Goal: Task Accomplishment & Management: Use online tool/utility

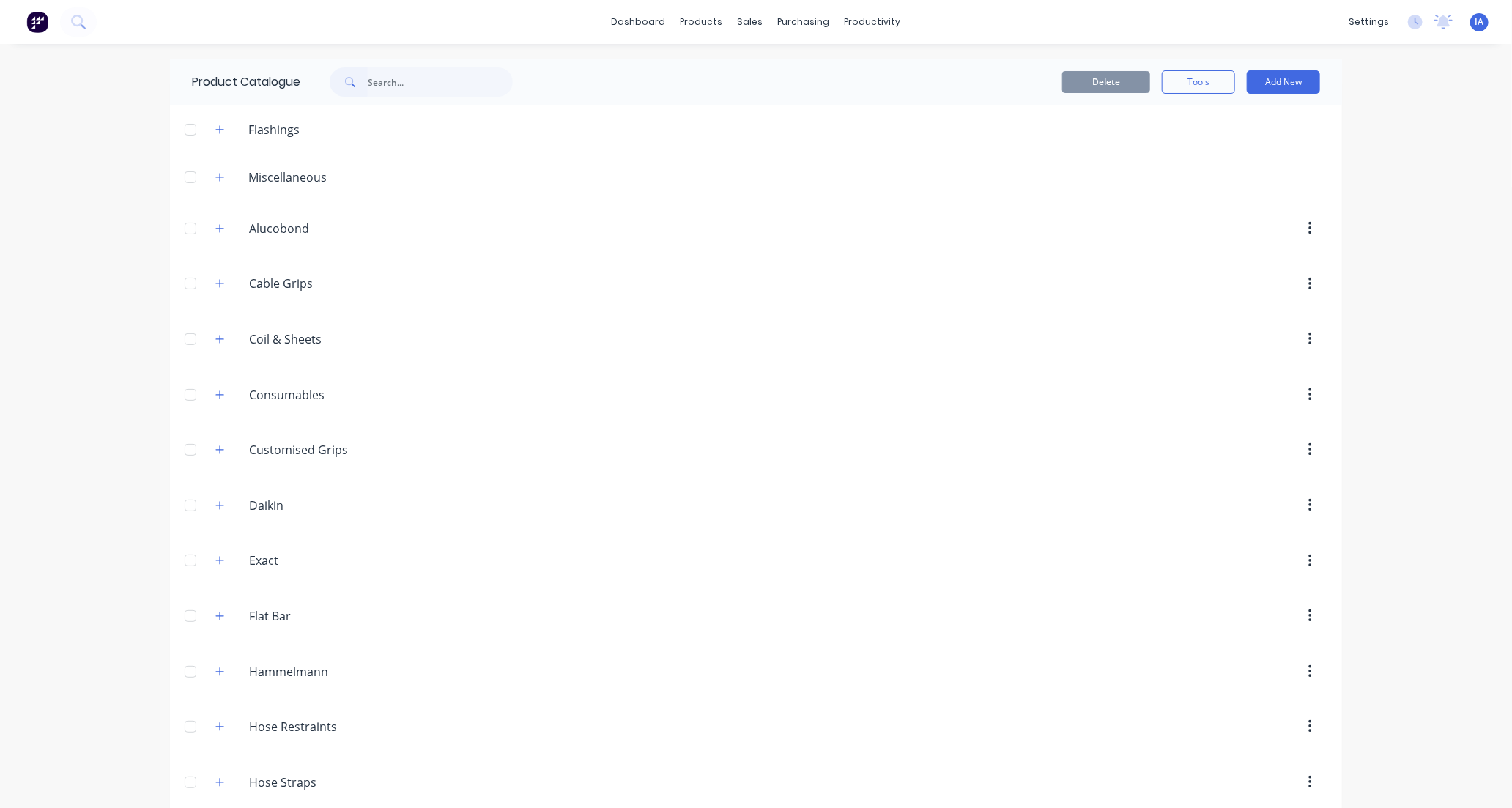
click at [390, 79] on input "text" at bounding box center [440, 81] width 145 height 29
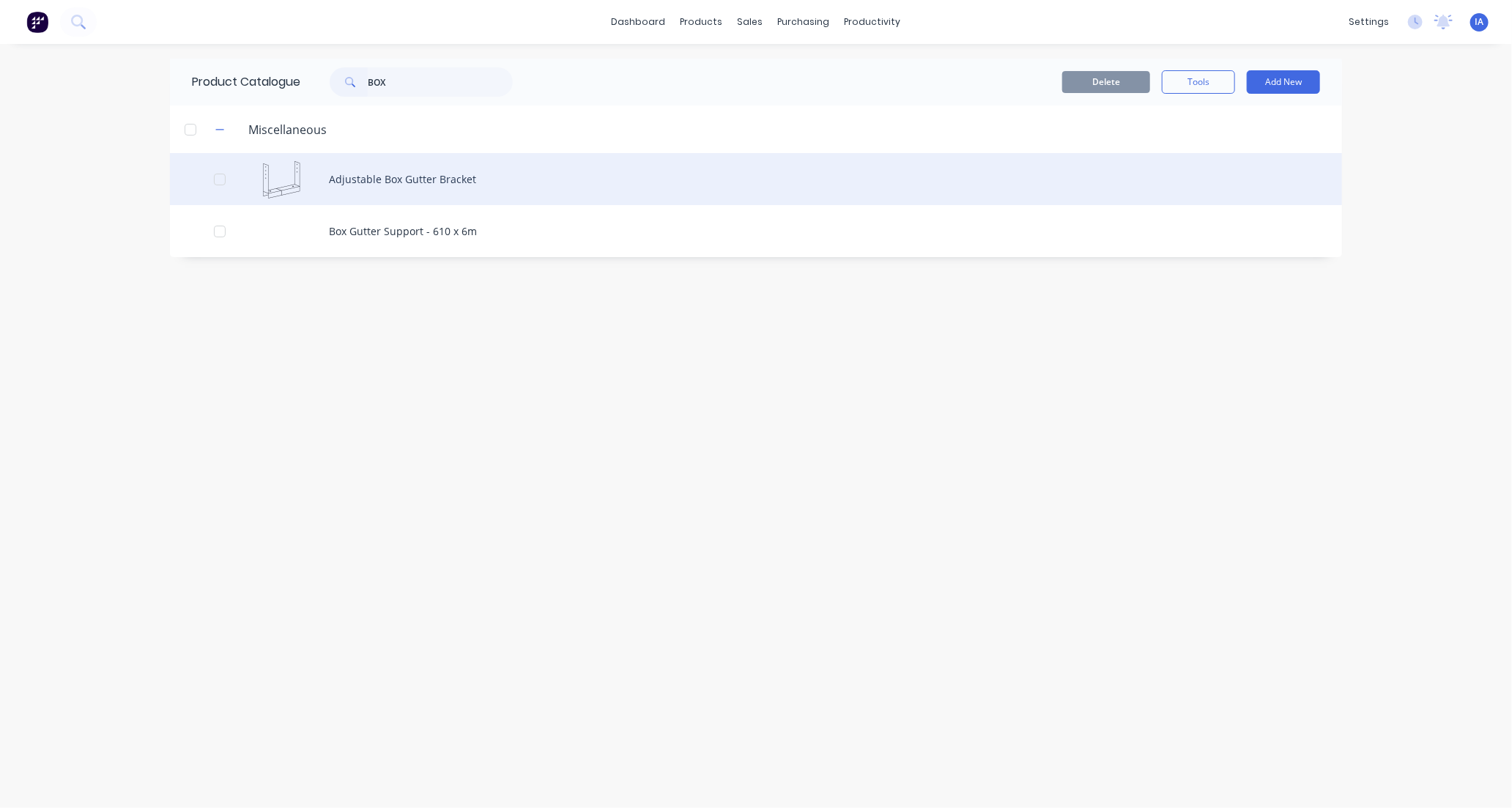
type input "BOX"
click at [544, 173] on div "Adjustable Box Gutter Bracket" at bounding box center [756, 179] width 1173 height 52
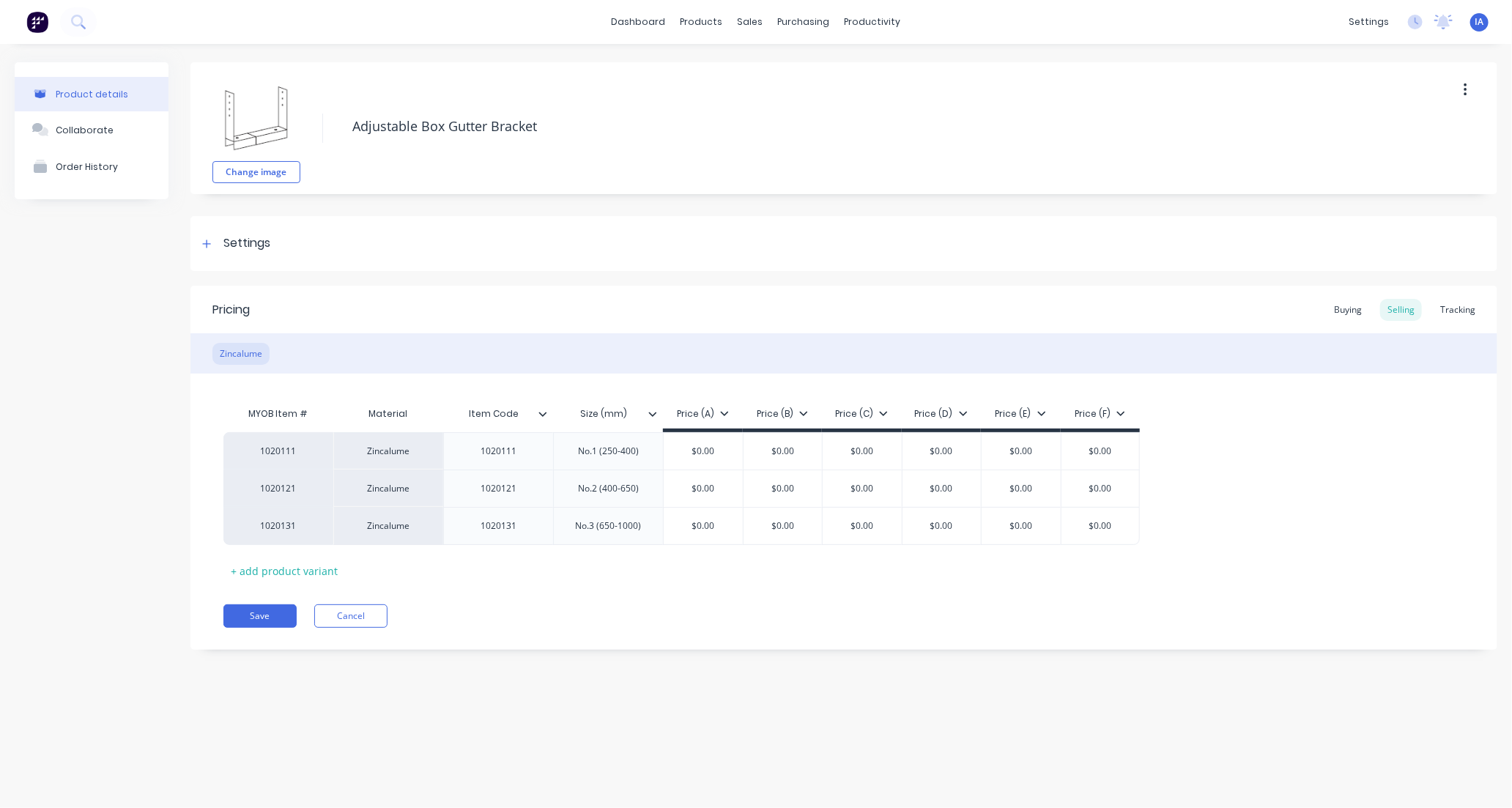
type textarea "x"
click at [1461, 313] on div "Tracking" at bounding box center [1457, 309] width 50 height 22
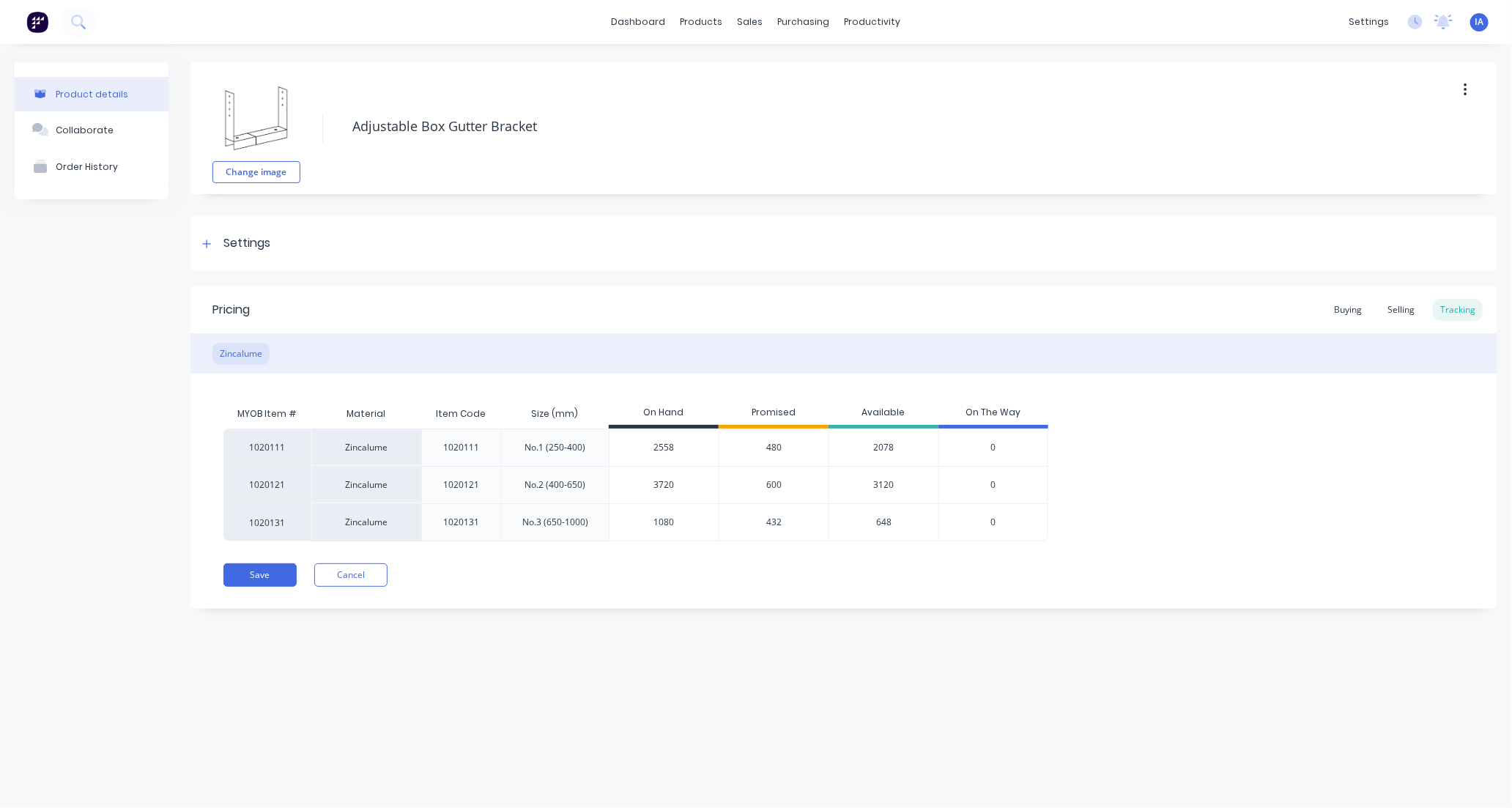
click at [658, 523] on input "1080" at bounding box center [664, 522] width 109 height 13
type input "180"
type textarea "x"
type input "1"
type textarea "x"
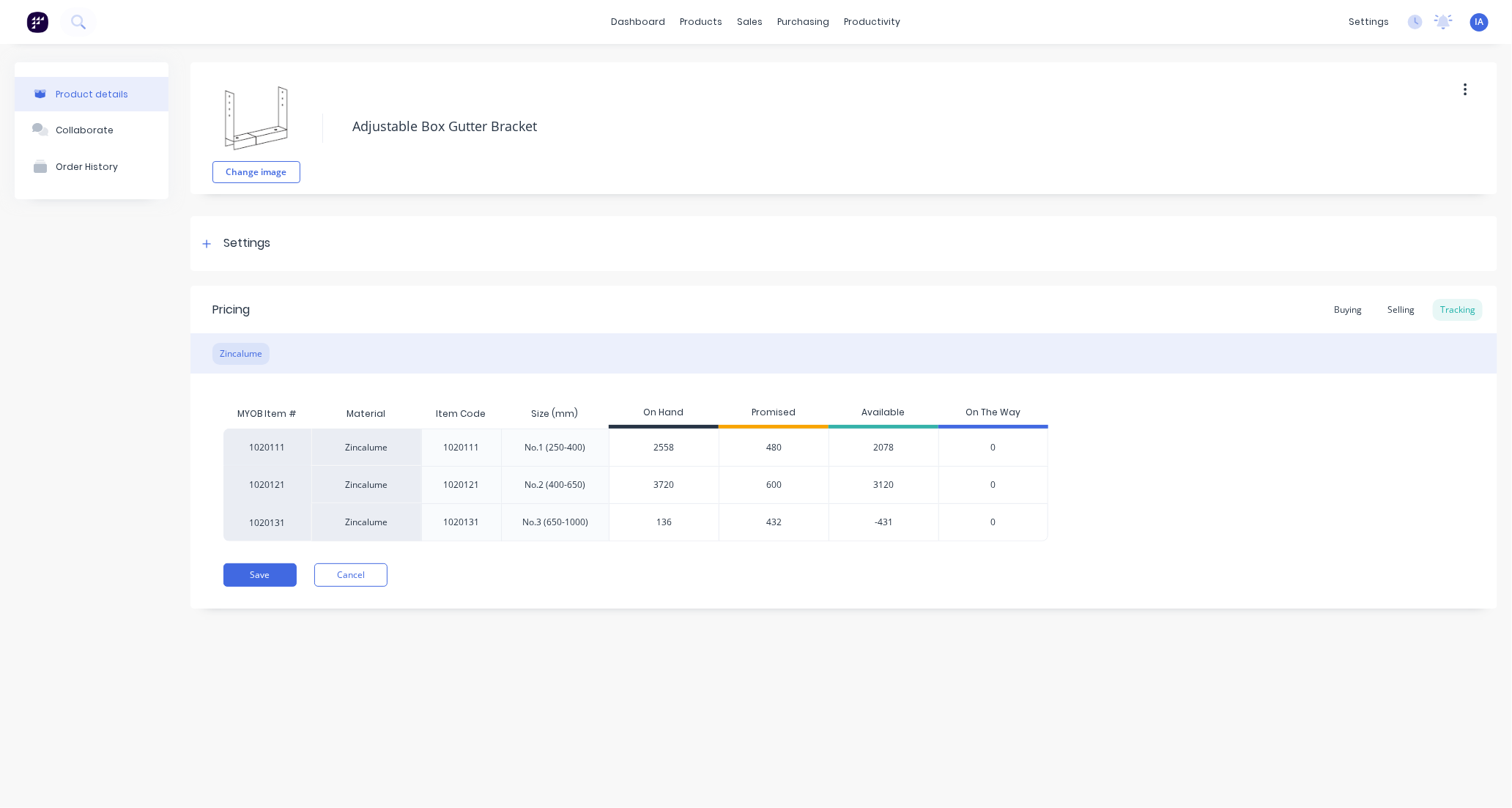
type input "1368"
type textarea "x"
type input "1368"
click at [1192, 707] on div "Product details Collaborate Order History Change image Adjustable Box Gutter Br…" at bounding box center [756, 410] width 1512 height 734
click at [264, 576] on button "Save" at bounding box center [259, 575] width 73 height 24
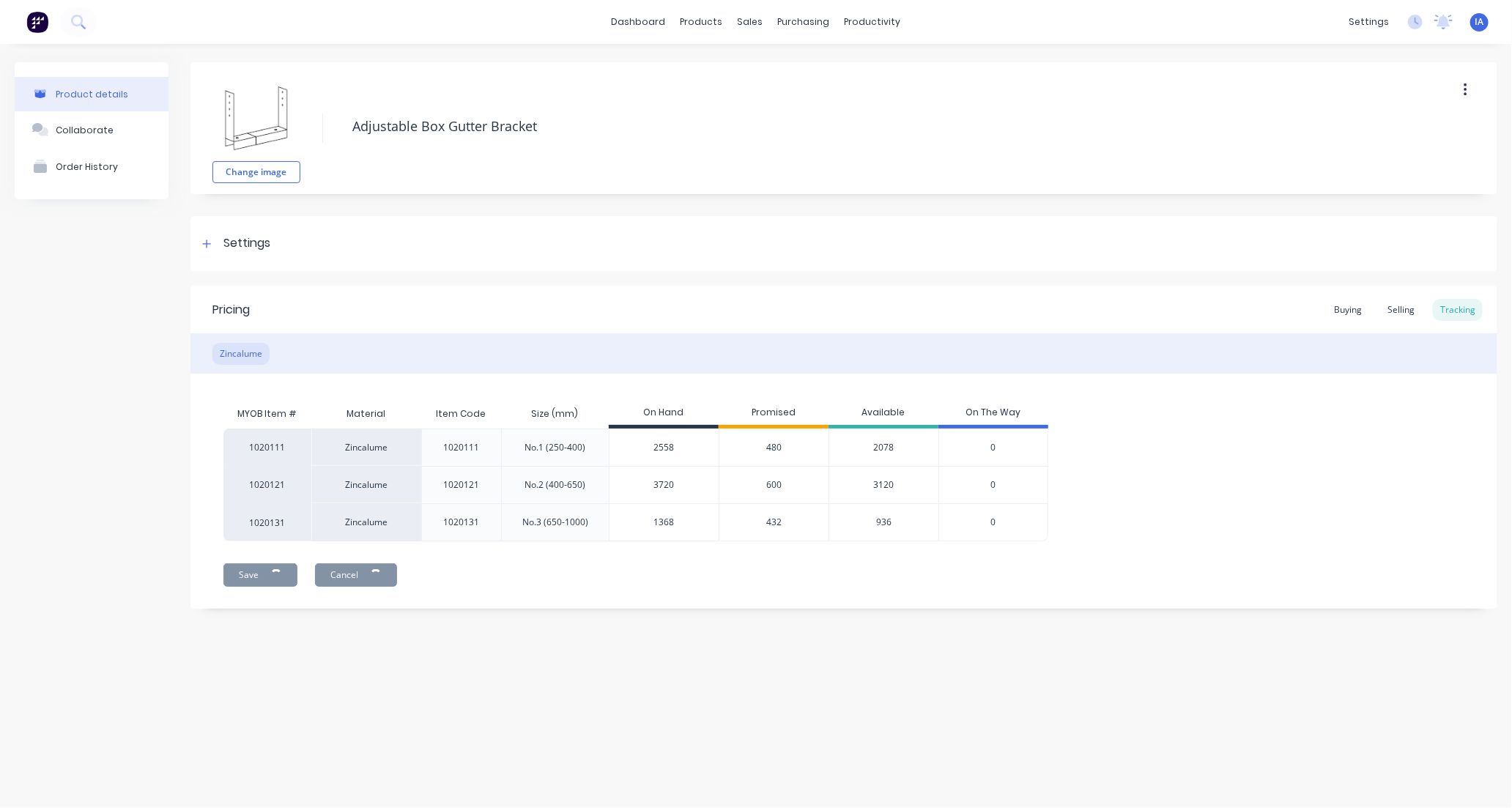
type textarea "x"
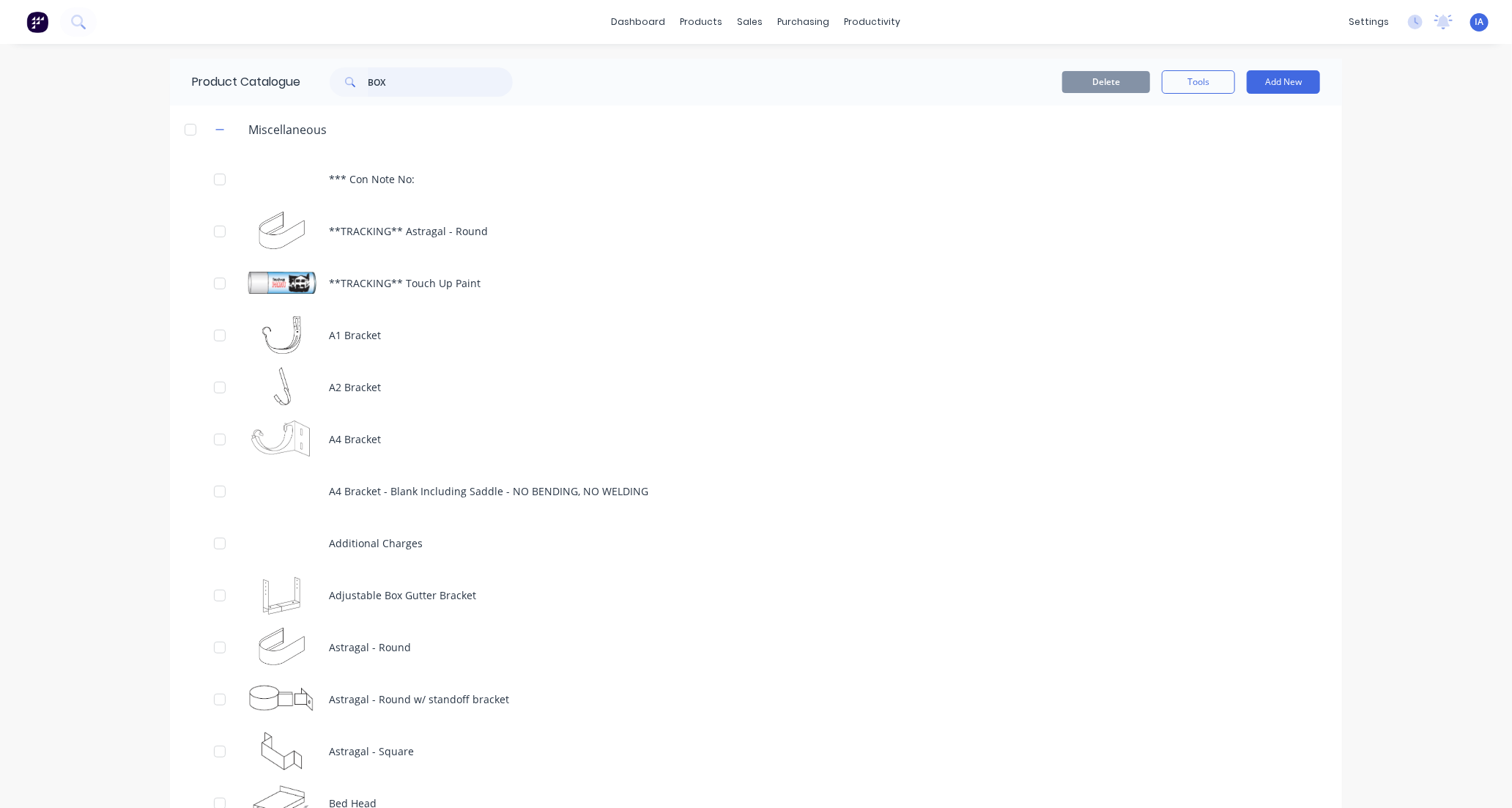
click at [414, 80] on input "BOX" at bounding box center [440, 81] width 145 height 29
type input "B"
